Goal: Find specific page/section: Find specific page/section

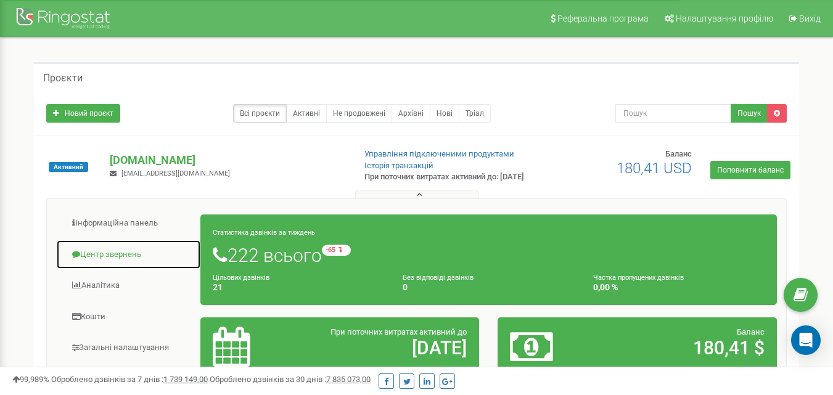
click at [128, 265] on link "Центр звернень" at bounding box center [128, 255] width 145 height 30
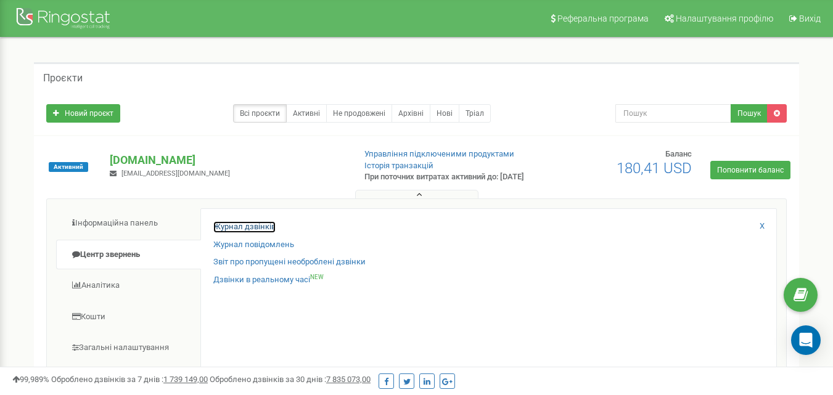
click at [258, 233] on link "Журнал дзвінків" at bounding box center [244, 227] width 62 height 12
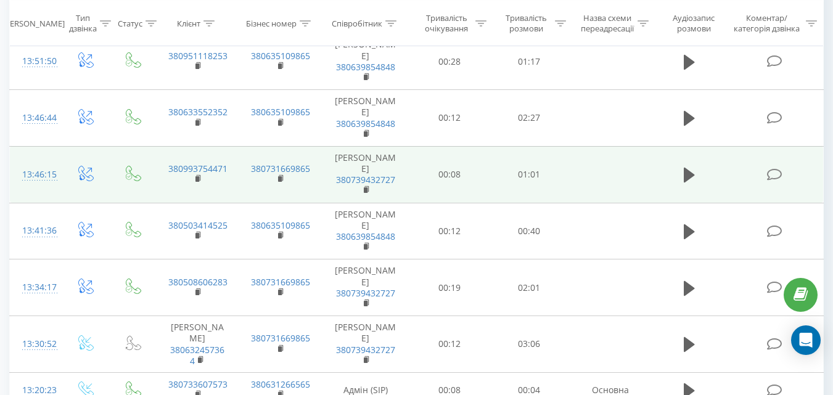
scroll to position [378, 0]
click at [683, 175] on button at bounding box center [689, 174] width 19 height 19
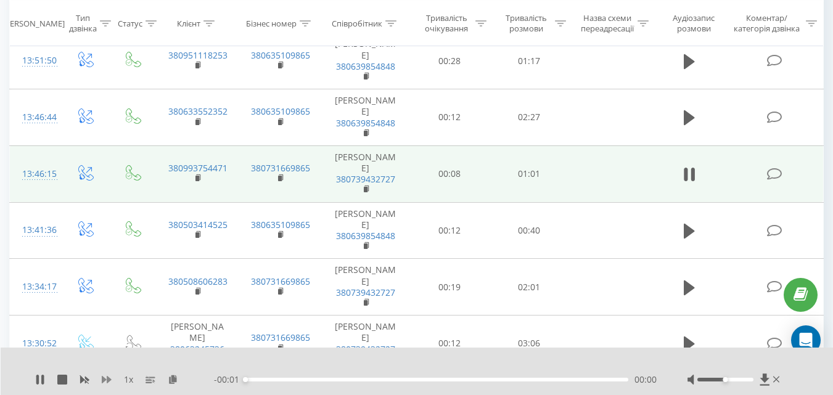
click at [110, 377] on icon at bounding box center [107, 380] width 10 height 10
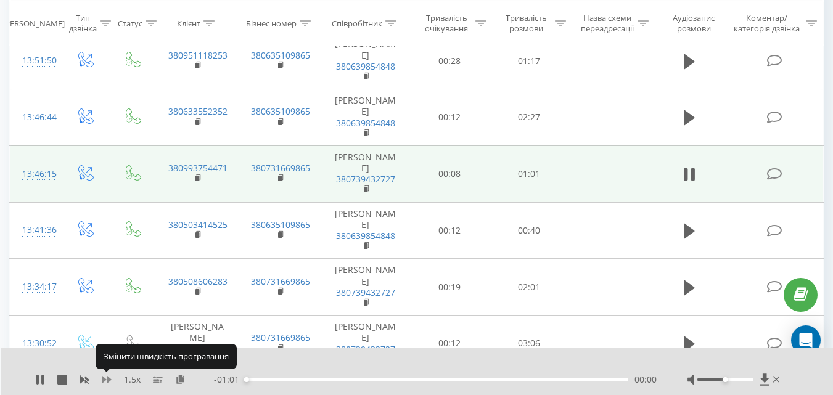
click at [110, 377] on icon at bounding box center [107, 380] width 10 height 10
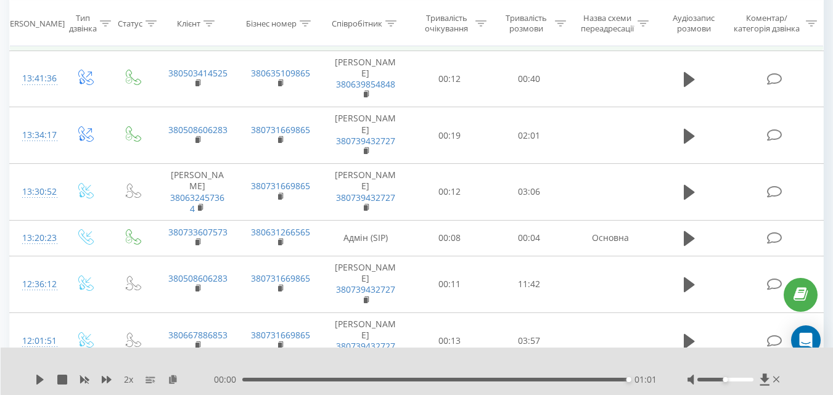
scroll to position [557, 0]
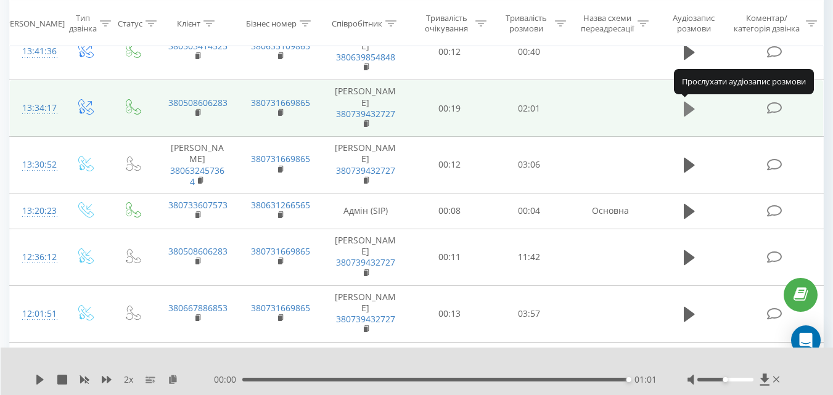
click at [691, 112] on icon at bounding box center [689, 109] width 11 height 15
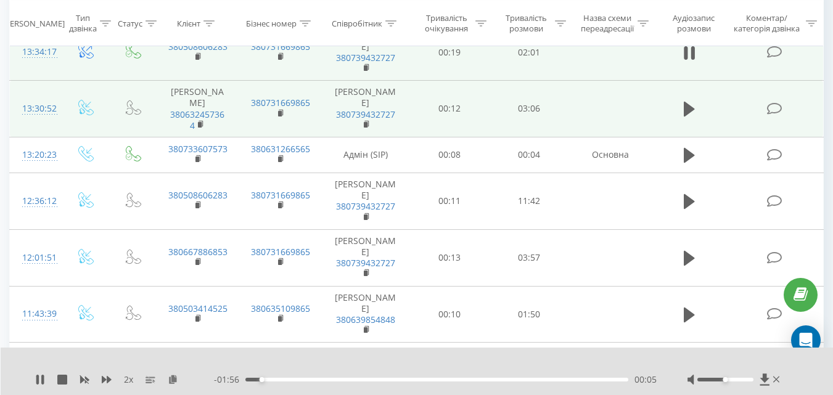
scroll to position [660, 0]
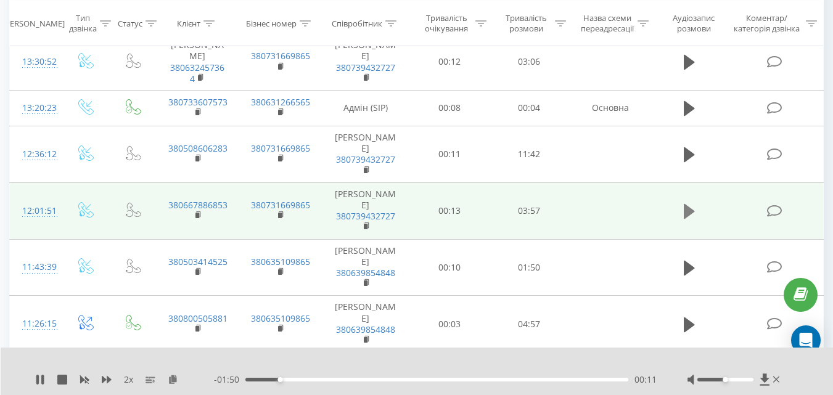
click at [692, 213] on icon at bounding box center [689, 211] width 11 height 15
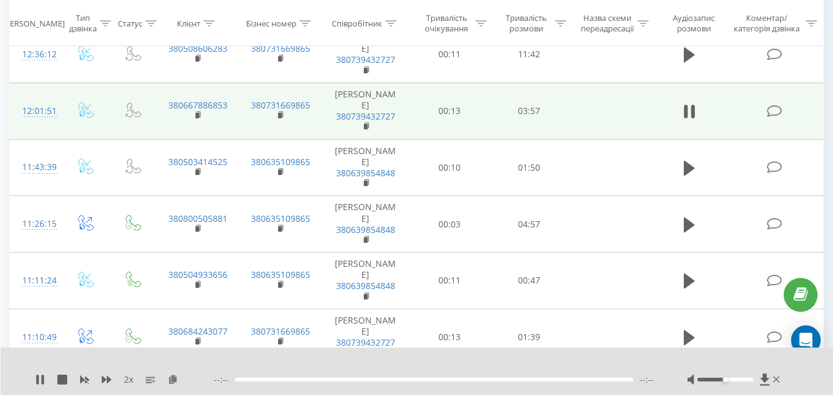
scroll to position [761, 0]
